Goal: Task Accomplishment & Management: Manage account settings

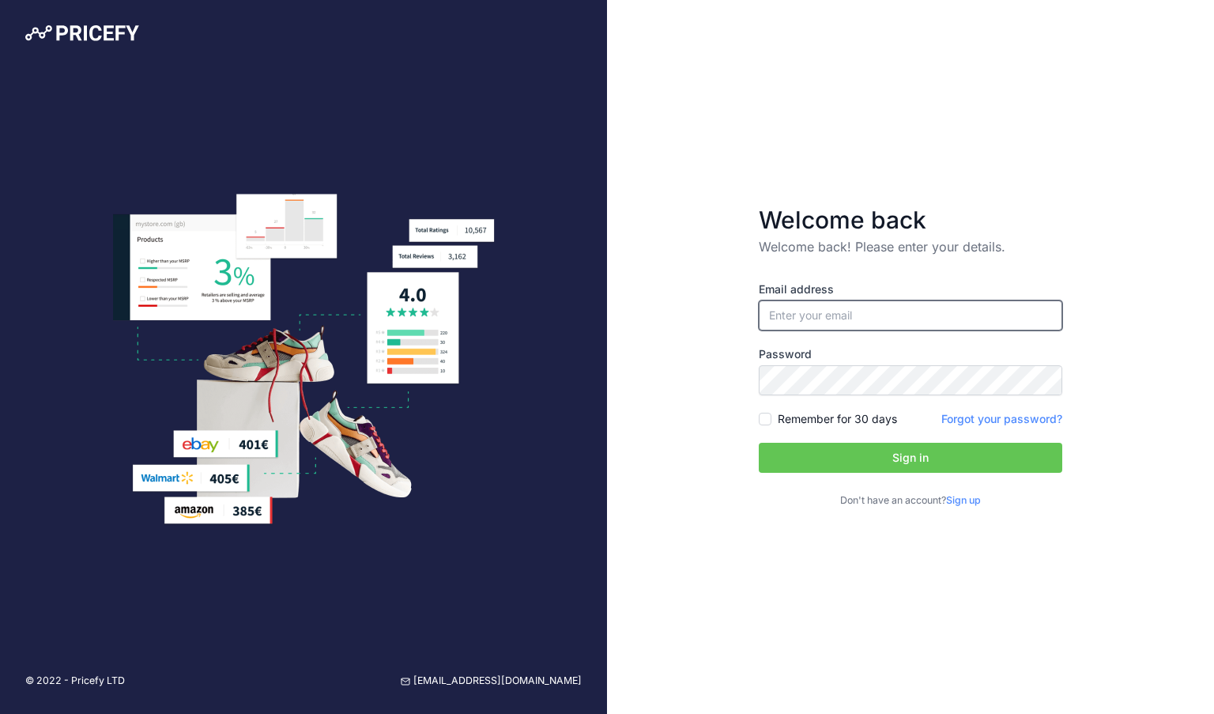
type input "[EMAIL_ADDRESS][DOMAIN_NAME]"
click at [829, 463] on button "Sign in" at bounding box center [911, 458] width 304 height 30
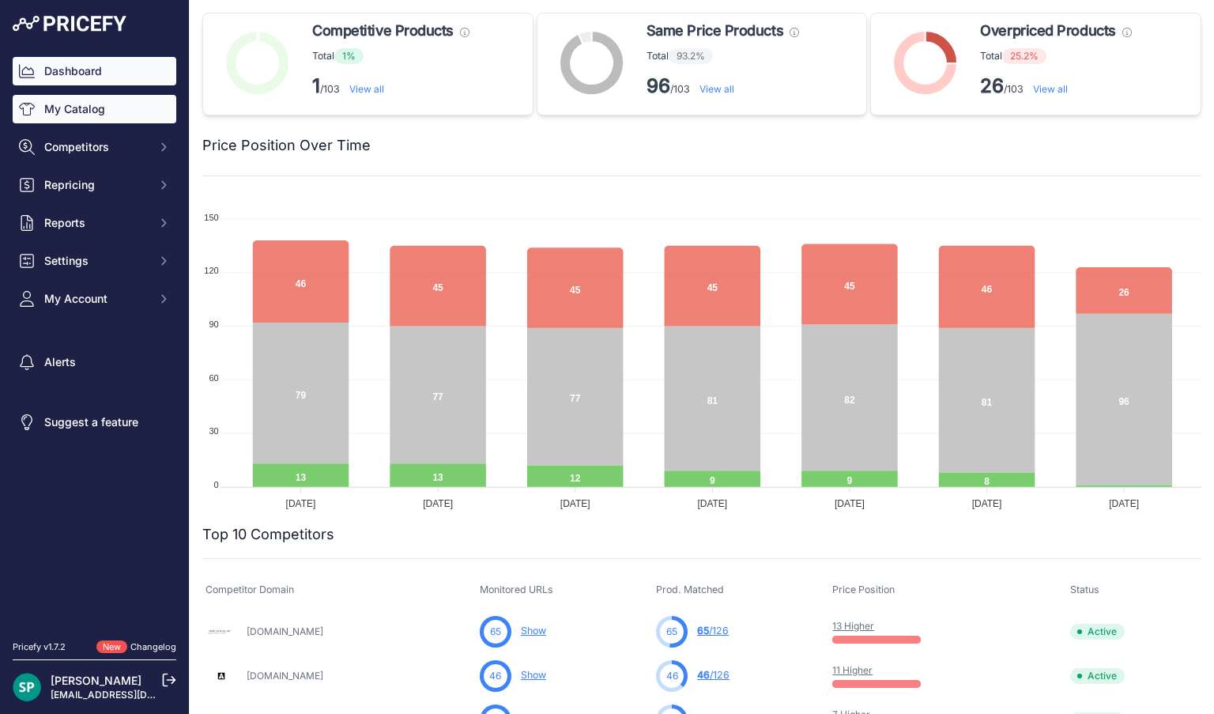
click at [107, 111] on link "My Catalog" at bounding box center [95, 109] width 164 height 28
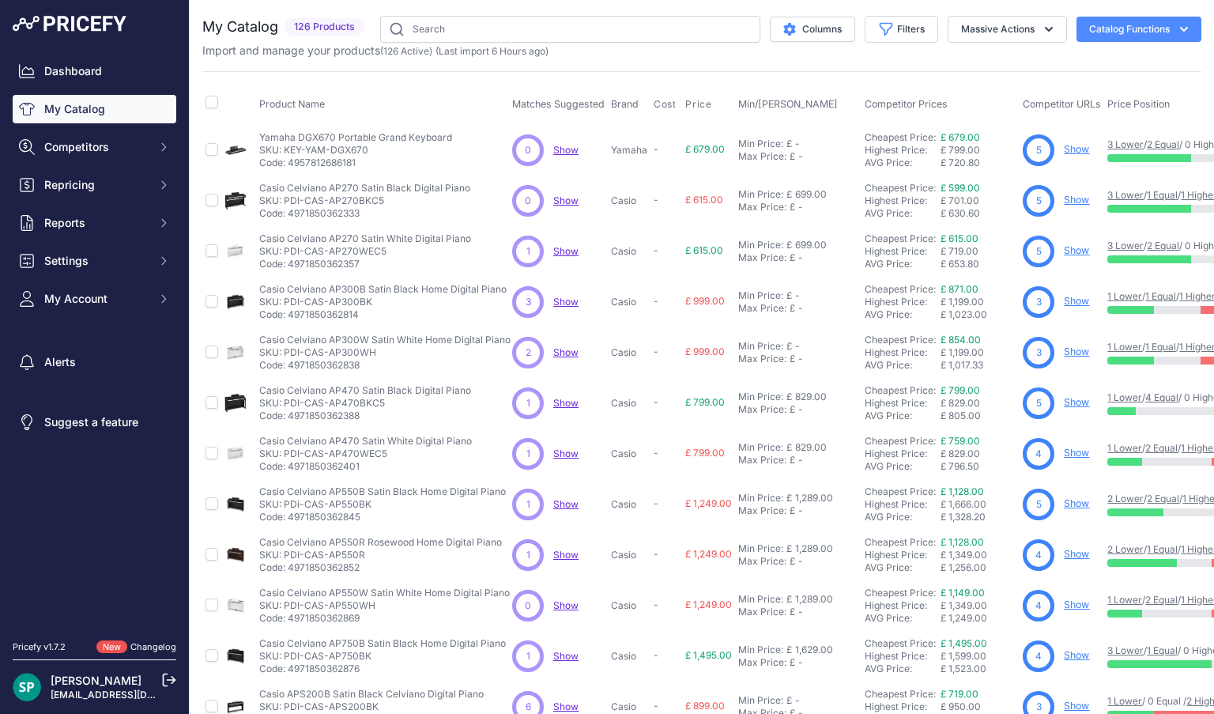
click at [312, 28] on span "126 Products" at bounding box center [325, 27] width 80 height 18
click at [49, 226] on span "Reports" at bounding box center [96, 223] width 104 height 16
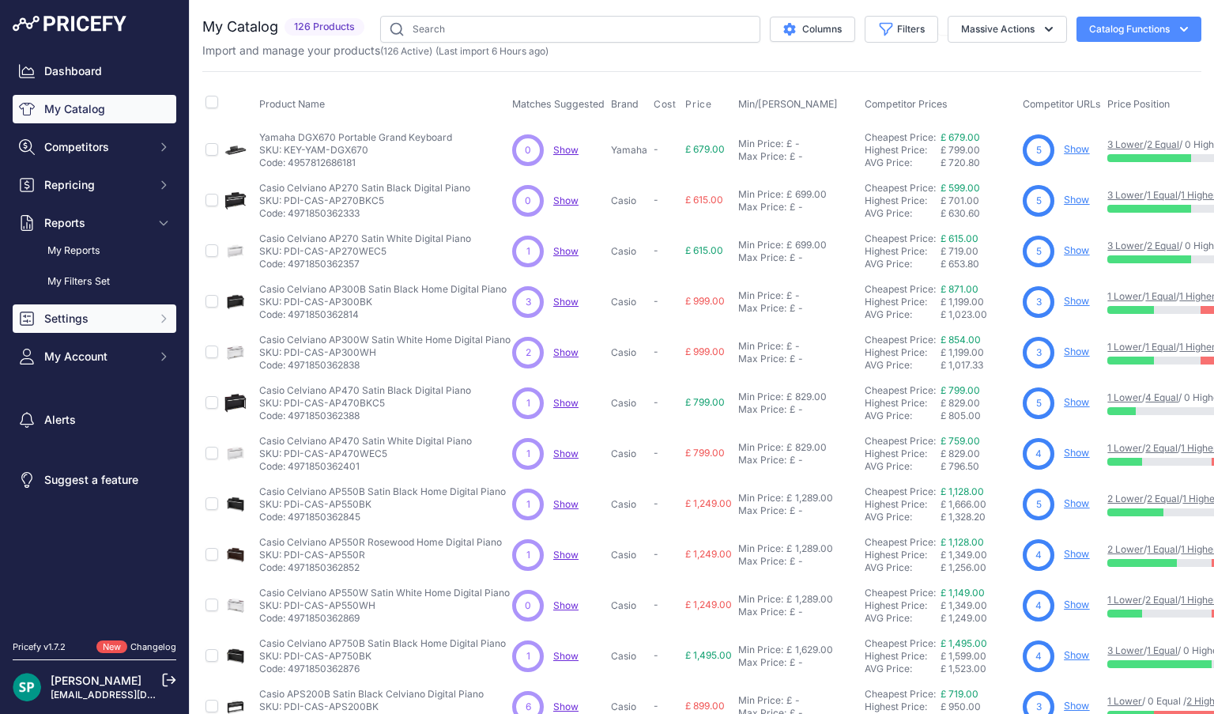
click at [72, 325] on span "Settings" at bounding box center [96, 319] width 104 height 16
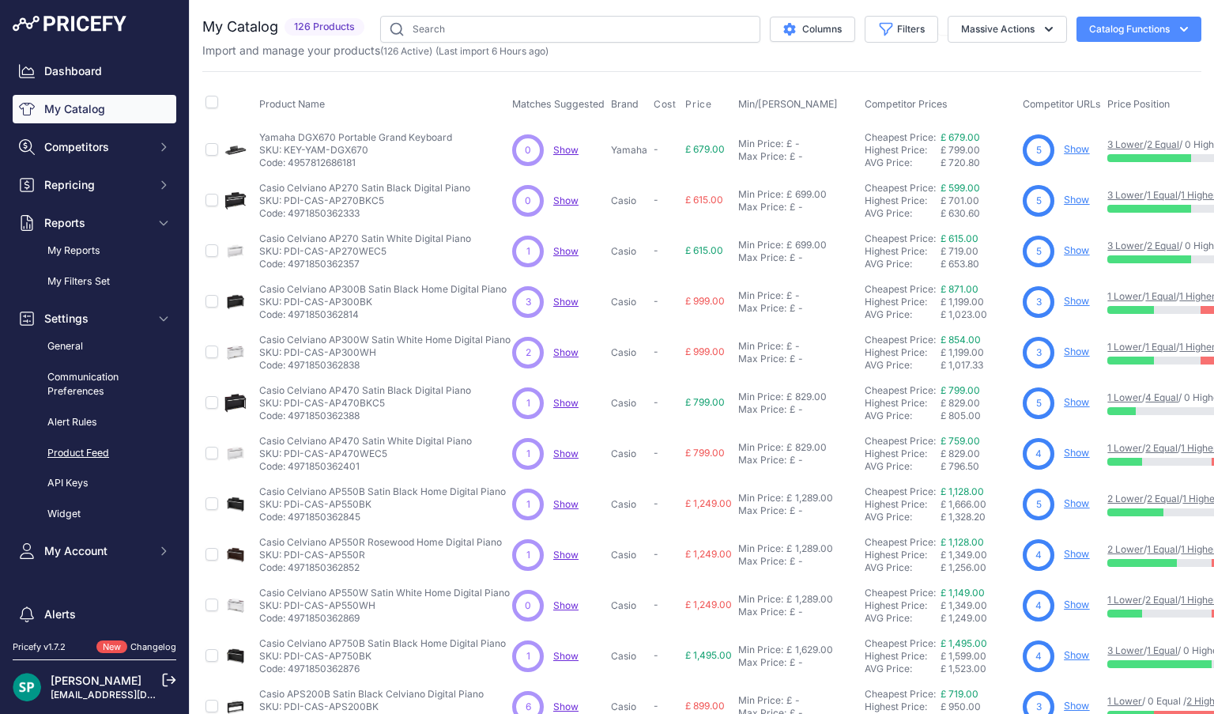
click at [73, 441] on link "Product Feed" at bounding box center [95, 454] width 164 height 28
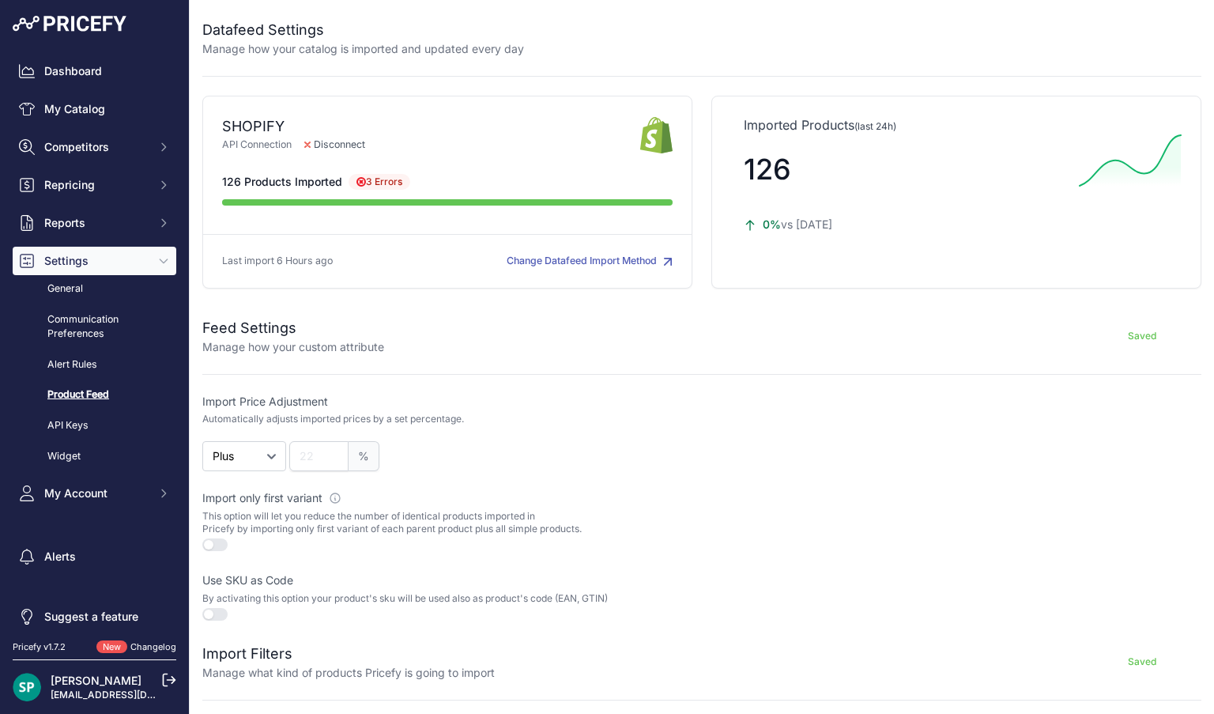
click at [384, 183] on span "3 Errors" at bounding box center [380, 182] width 62 height 16
click at [359, 182] on icon at bounding box center [361, 182] width 8 height 8
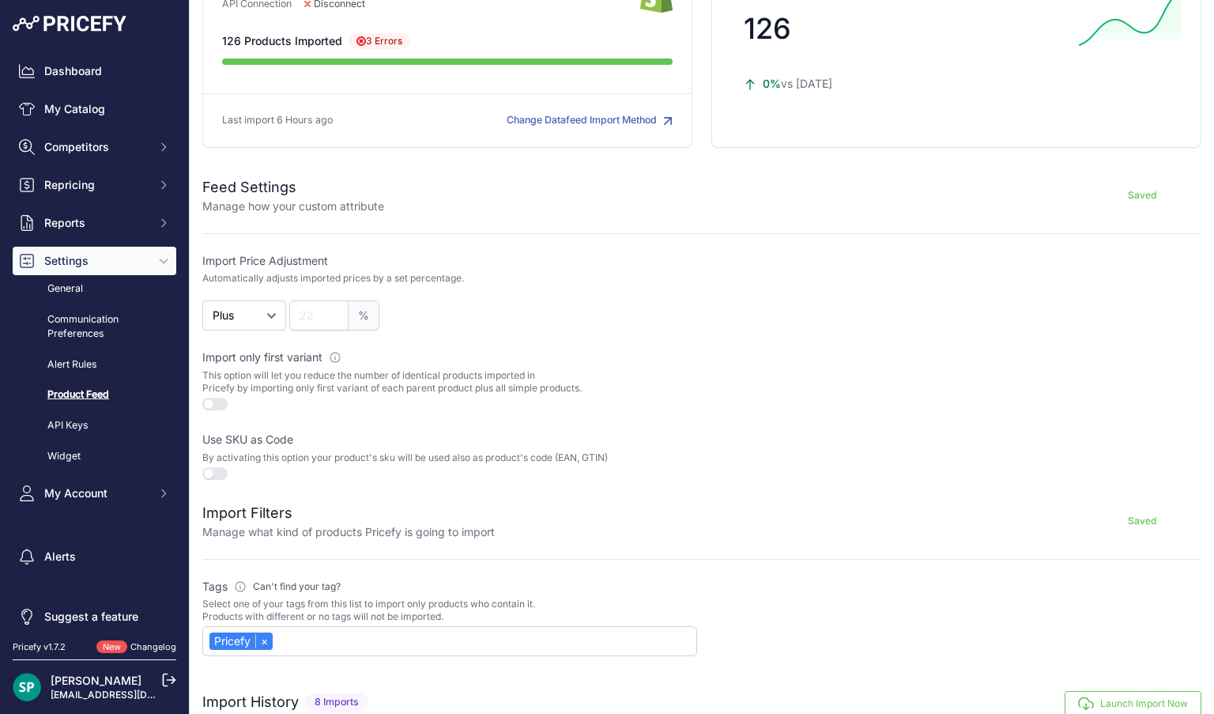
scroll to position [478, 0]
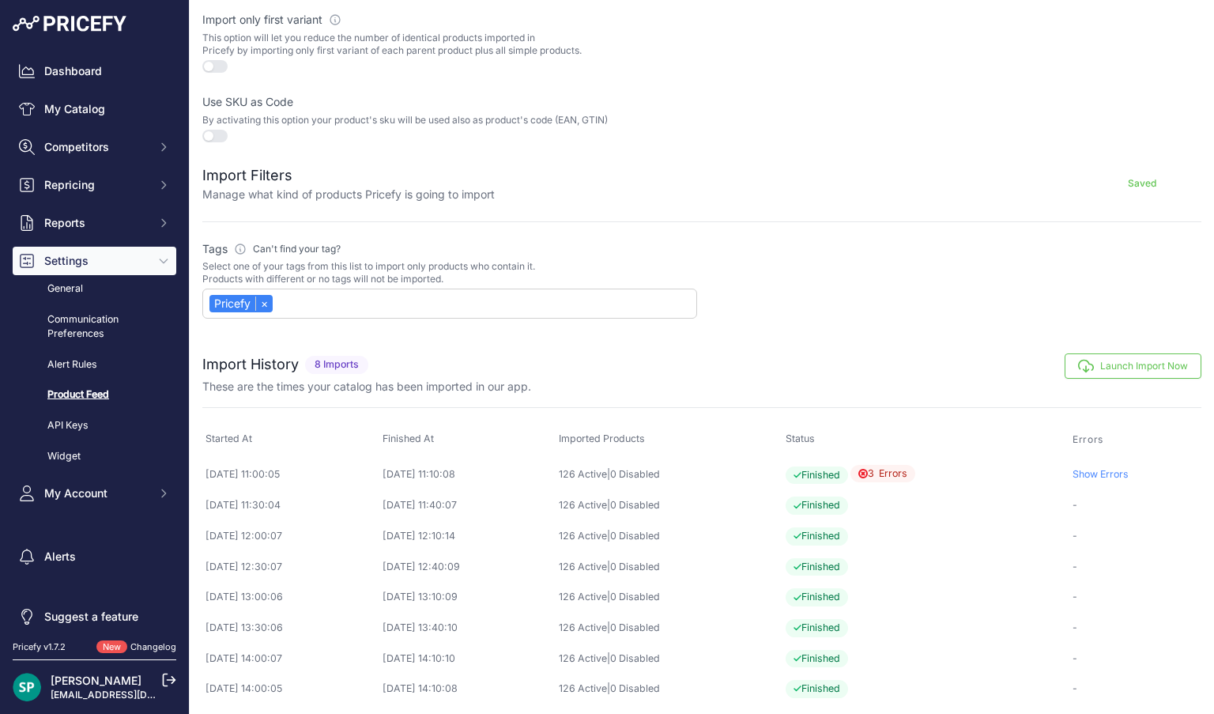
click at [1109, 468] on link "Show Errors" at bounding box center [1101, 474] width 56 height 12
